Goal: Task Accomplishment & Management: Manage account settings

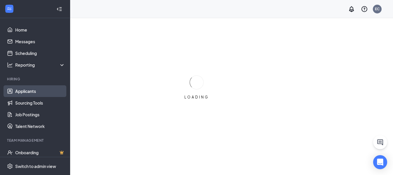
click at [32, 93] on link "Applicants" at bounding box center [40, 91] width 50 height 12
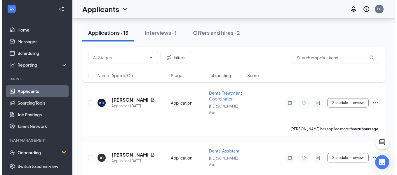
scroll to position [29, 0]
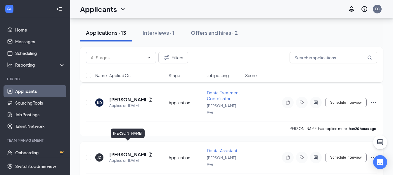
click at [117, 151] on h5 "[PERSON_NAME]" at bounding box center [127, 154] width 37 height 6
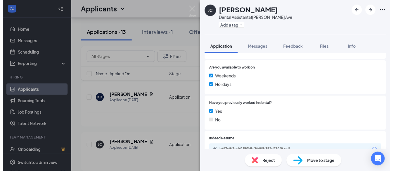
scroll to position [117, 0]
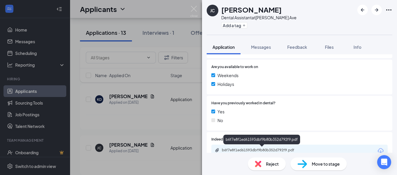
click at [253, 152] on div "b6f7e8f1ed61593dbf9b80b352d792f9.pdf" at bounding box center [263, 150] width 82 height 5
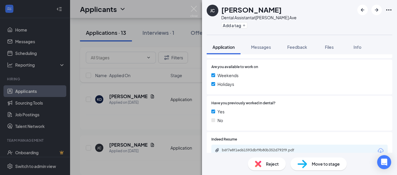
click at [192, 10] on img at bounding box center [193, 11] width 7 height 11
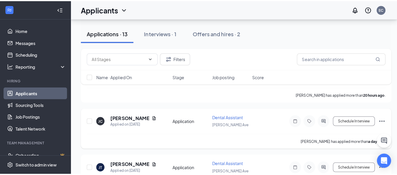
scroll to position [88, 0]
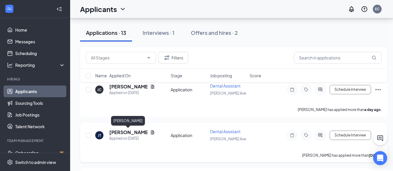
click at [121, 132] on h5 "[PERSON_NAME]" at bounding box center [128, 132] width 39 height 6
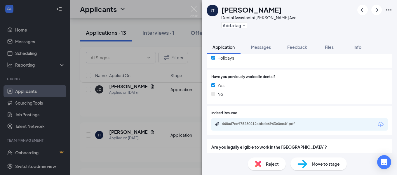
scroll to position [146, 0]
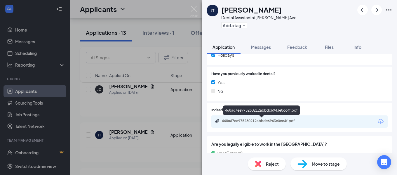
click at [256, 121] on div "468a67ee975280212abbdc6943e0cc4f.pdf" at bounding box center [263, 121] width 82 height 5
